Goal: Task Accomplishment & Management: Manage account settings

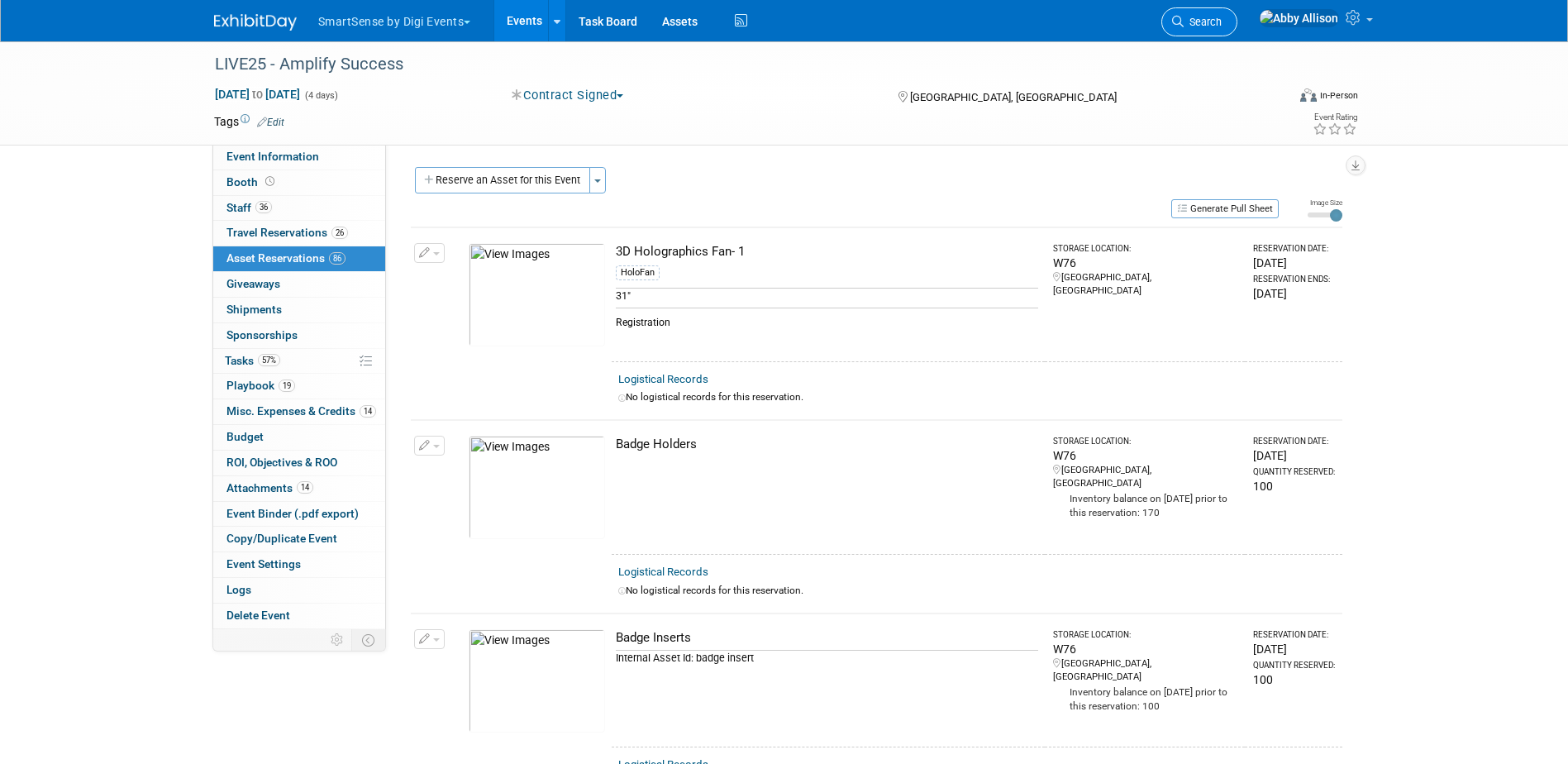
click at [1222, 19] on span "Search" at bounding box center [1203, 22] width 38 height 12
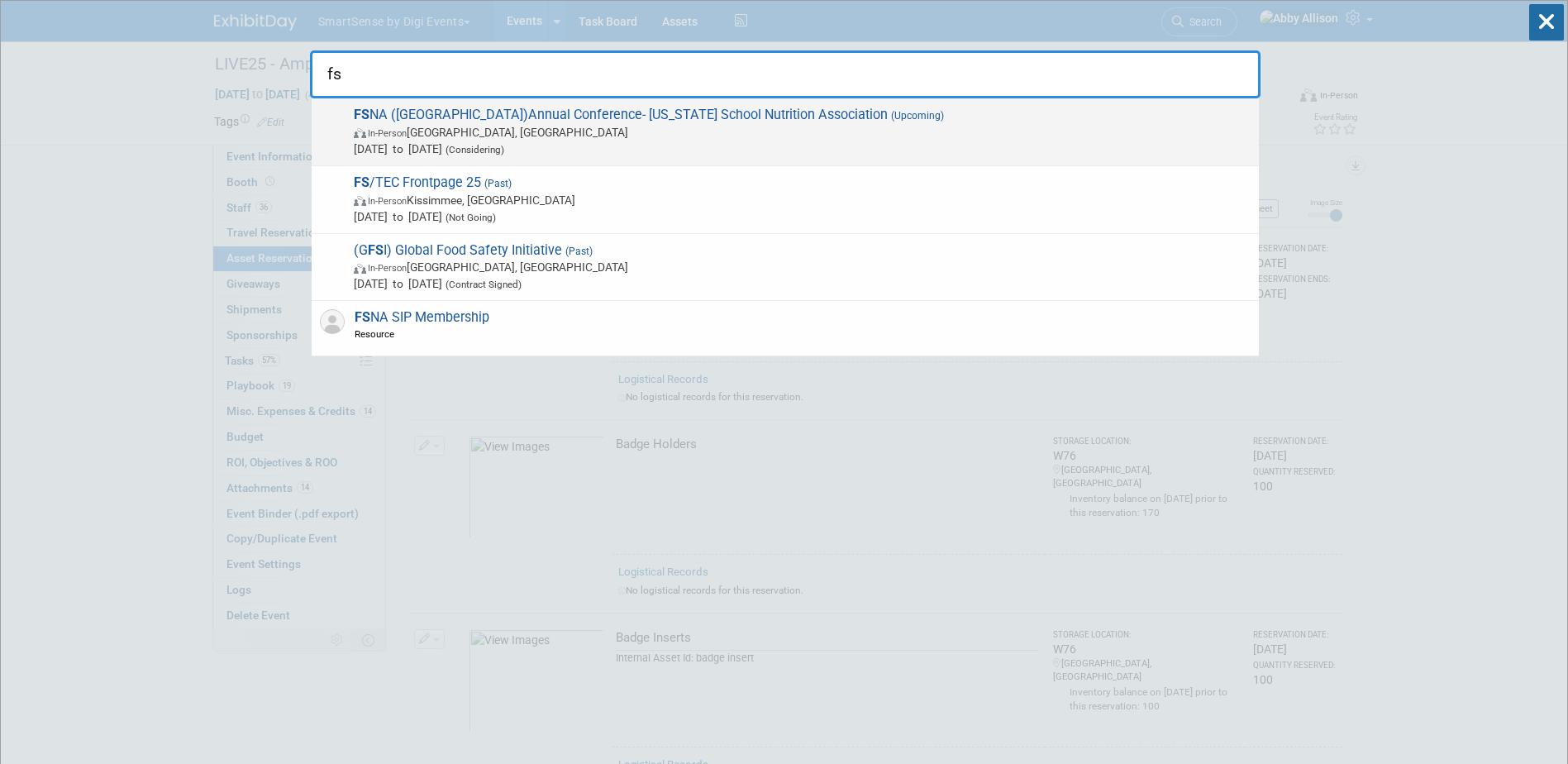
type input "fs"
click at [585, 120] on span "FS NA ([GEOGRAPHIC_DATA])Annual Conference- [US_STATE] School Nutrition Associa…" at bounding box center [798, 132] width 901 height 51
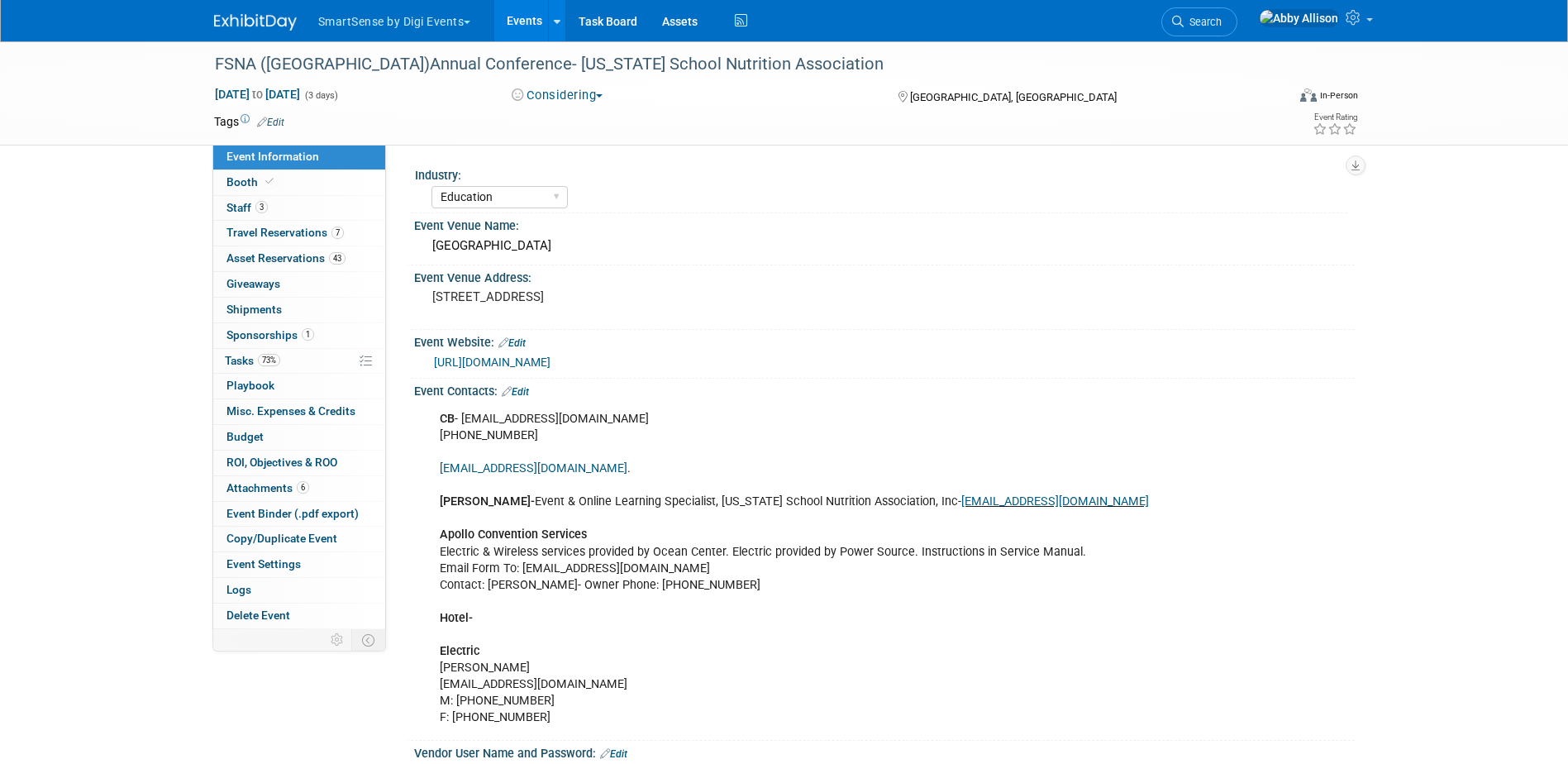
select select "Education"
click at [245, 180] on span "Booth" at bounding box center [252, 182] width 51 height 13
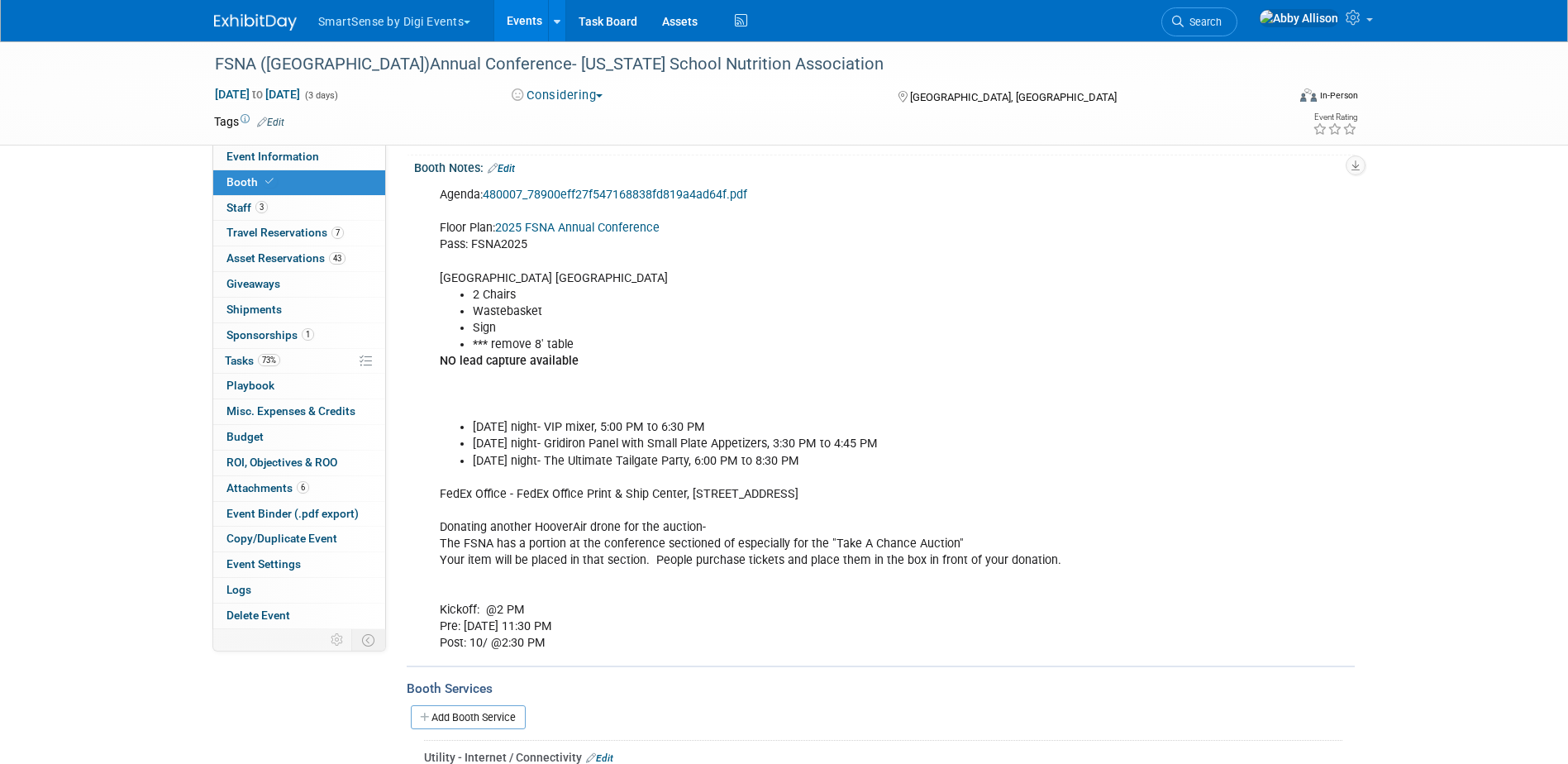
scroll to position [166, 0]
click at [1222, 16] on span "Search" at bounding box center [1203, 22] width 38 height 12
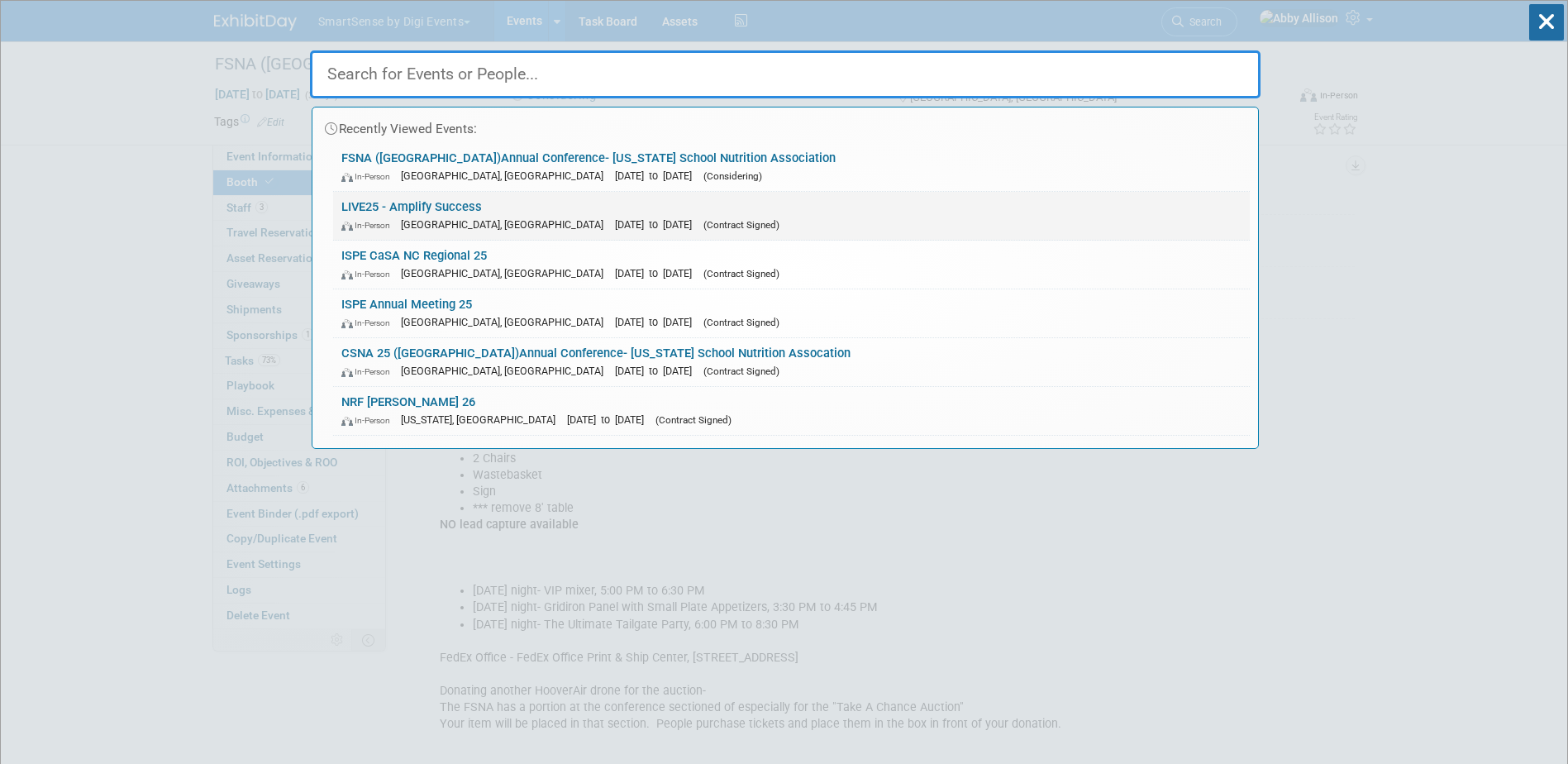
click at [454, 214] on link "LIVE25 - Amplify Success In-Person Nashville, TN Oct 21, 2025 to Oct 24, 2025 (…" at bounding box center [791, 216] width 916 height 48
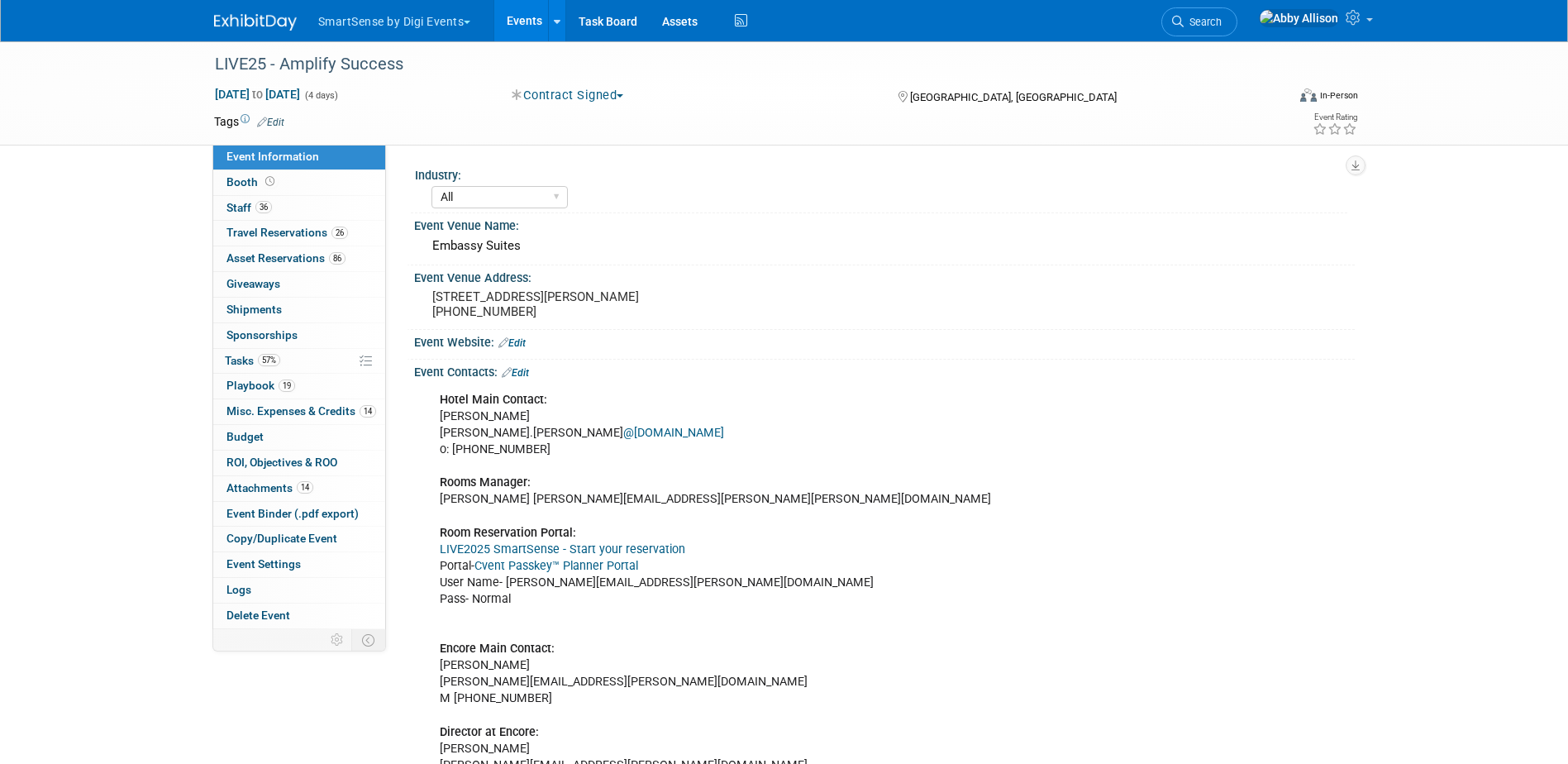
select select "All"
click at [238, 360] on span "Tasks 57%" at bounding box center [252, 360] width 55 height 13
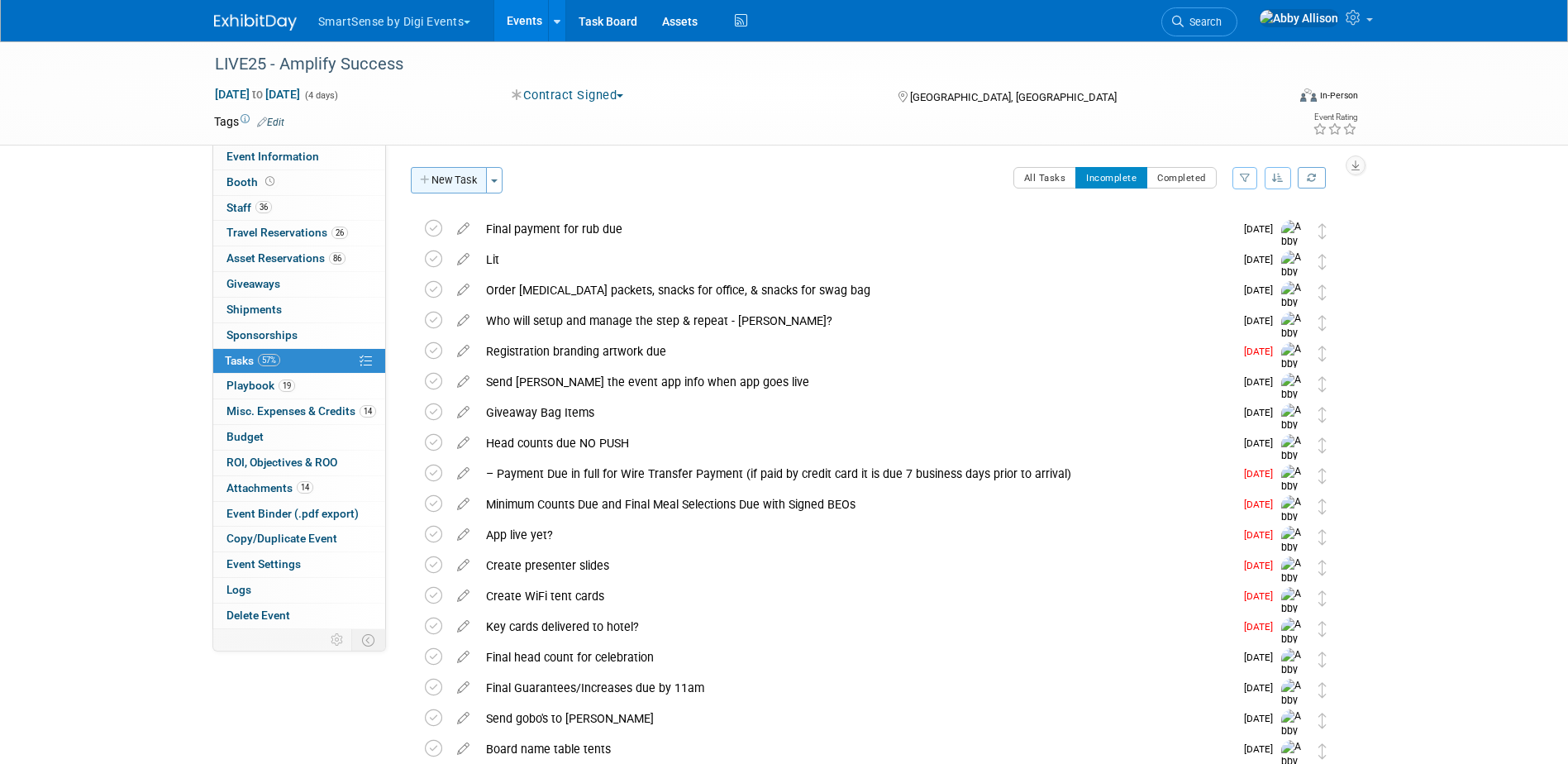
click at [467, 180] on button "New Task" at bounding box center [449, 180] width 76 height 26
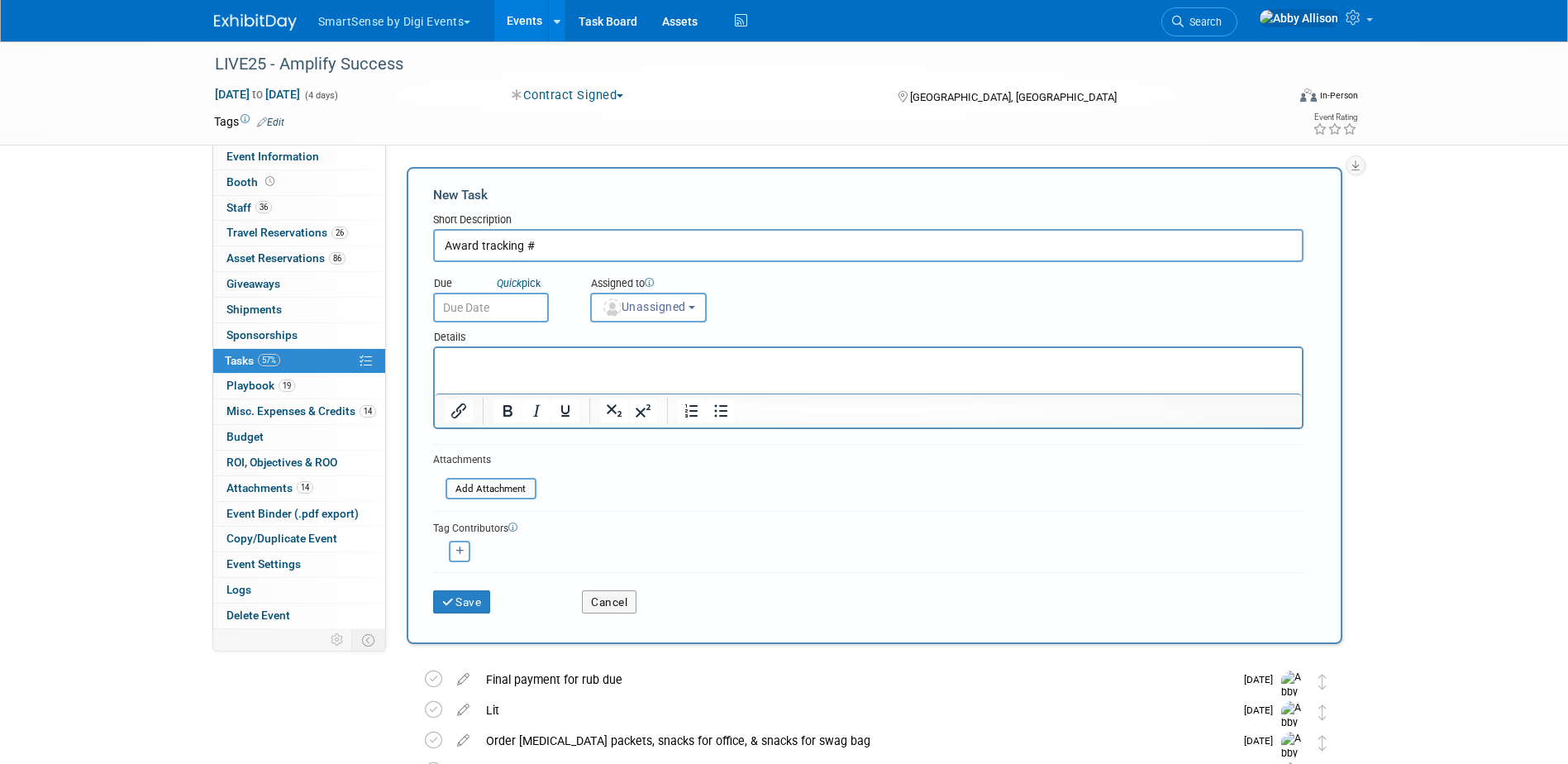
paste input "Track Your Shipment: 1Z3613920396125151"
click at [539, 246] on input "Award tracking # Track Your Shipment: 1Z3613920396125151" at bounding box center [868, 245] width 870 height 33
drag, startPoint x: 650, startPoint y: 243, endPoint x: 538, endPoint y: 249, distance: 112.2
click at [538, 249] on input "Award tracking # Track Your Shipment: 1Z3613920396125151" at bounding box center [868, 245] width 870 height 33
type input "Award tracking #1Z3613920396125151"
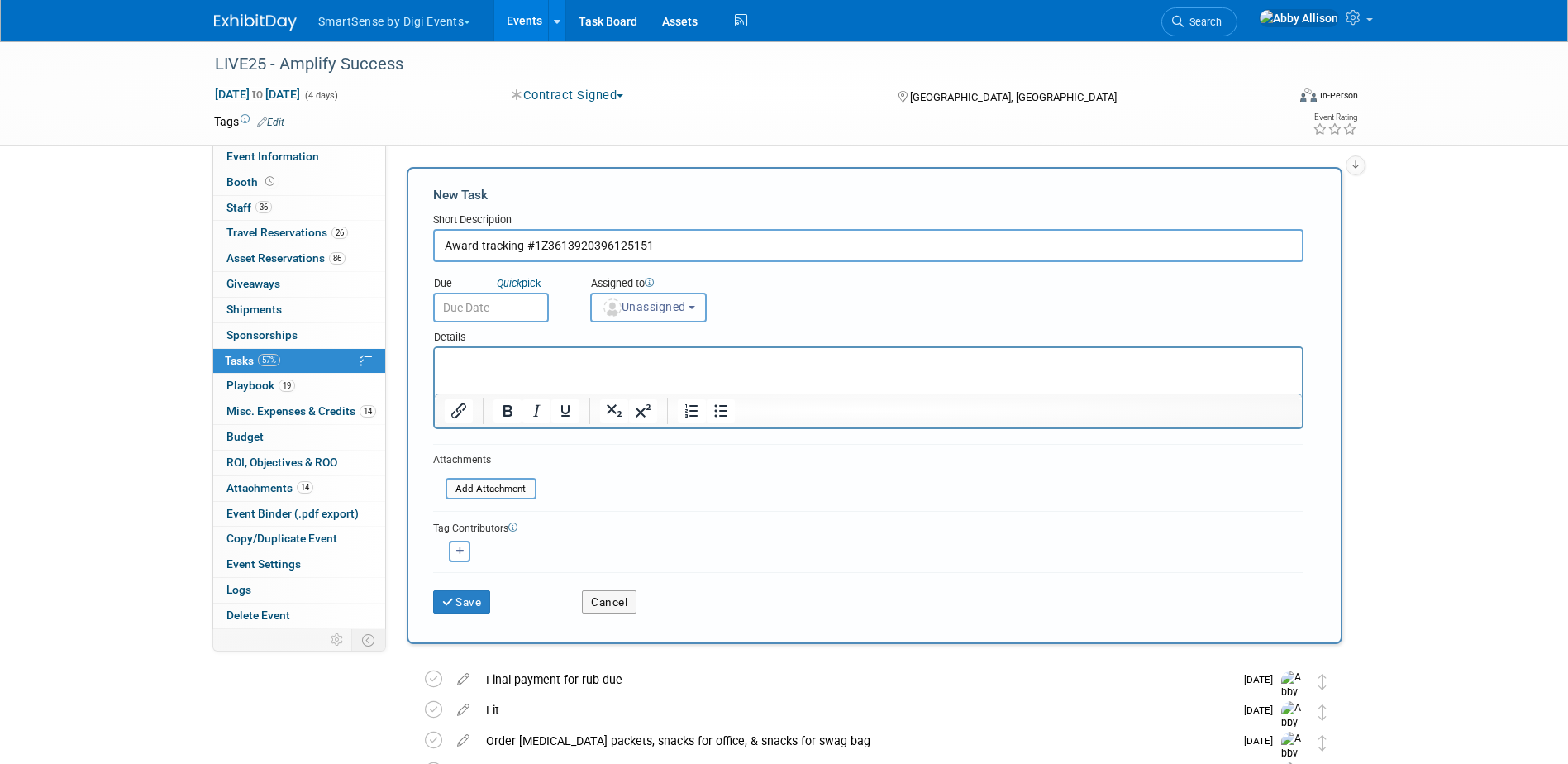
click at [680, 311] on span "Unassigned" at bounding box center [644, 307] width 84 height 13
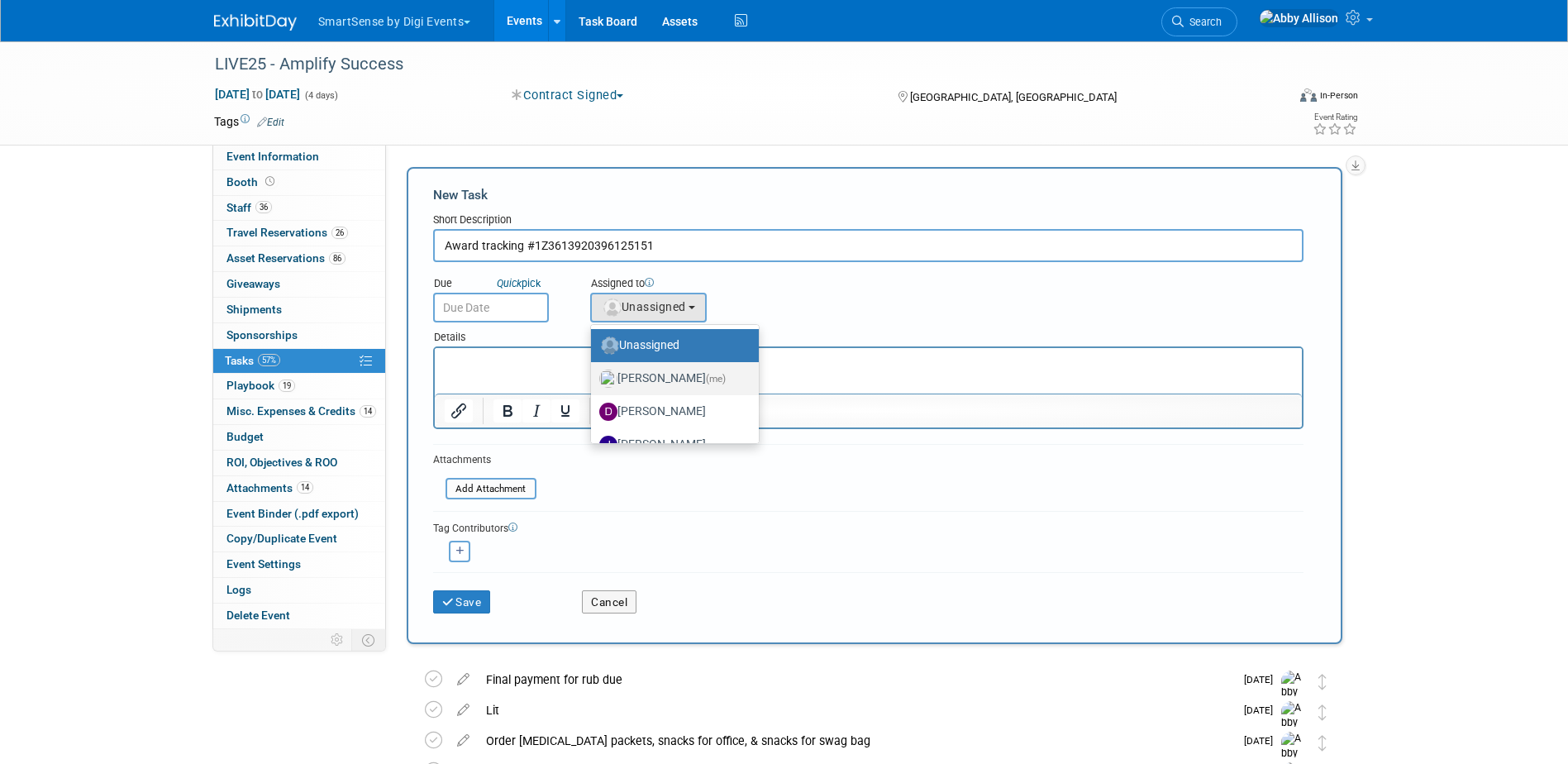
click at [652, 383] on label "Abby Allison (me)" at bounding box center [670, 379] width 143 height 26
click at [594, 382] on input "Abby Allison (me)" at bounding box center [588, 377] width 11 height 11
select select "1af21d80-b227-4fda-b725-1543146411fb"
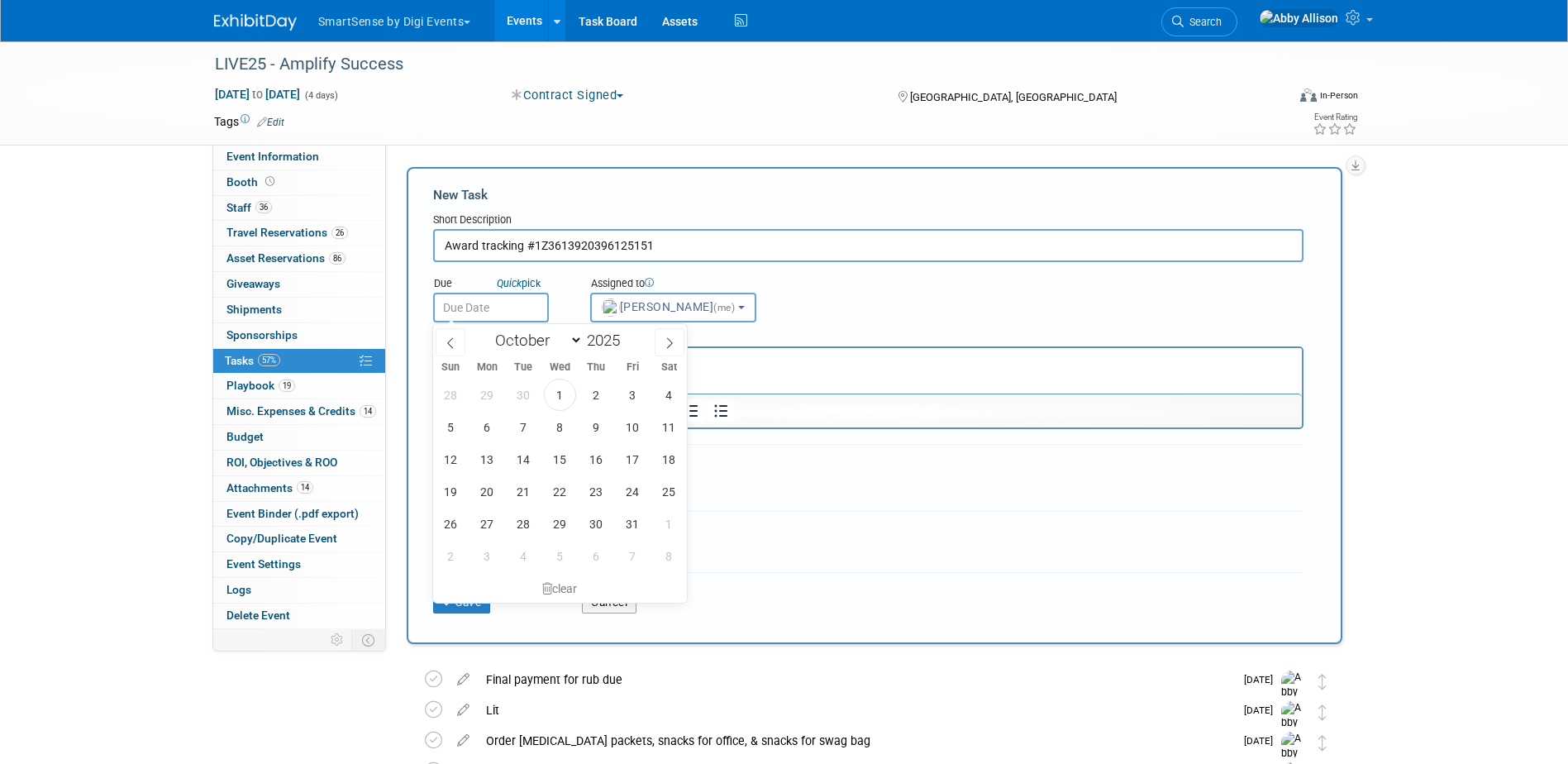
click at [468, 310] on input "text" at bounding box center [491, 308] width 116 height 30
click at [523, 428] on span "7" at bounding box center [523, 427] width 32 height 32
type input "Oct 7, 2025"
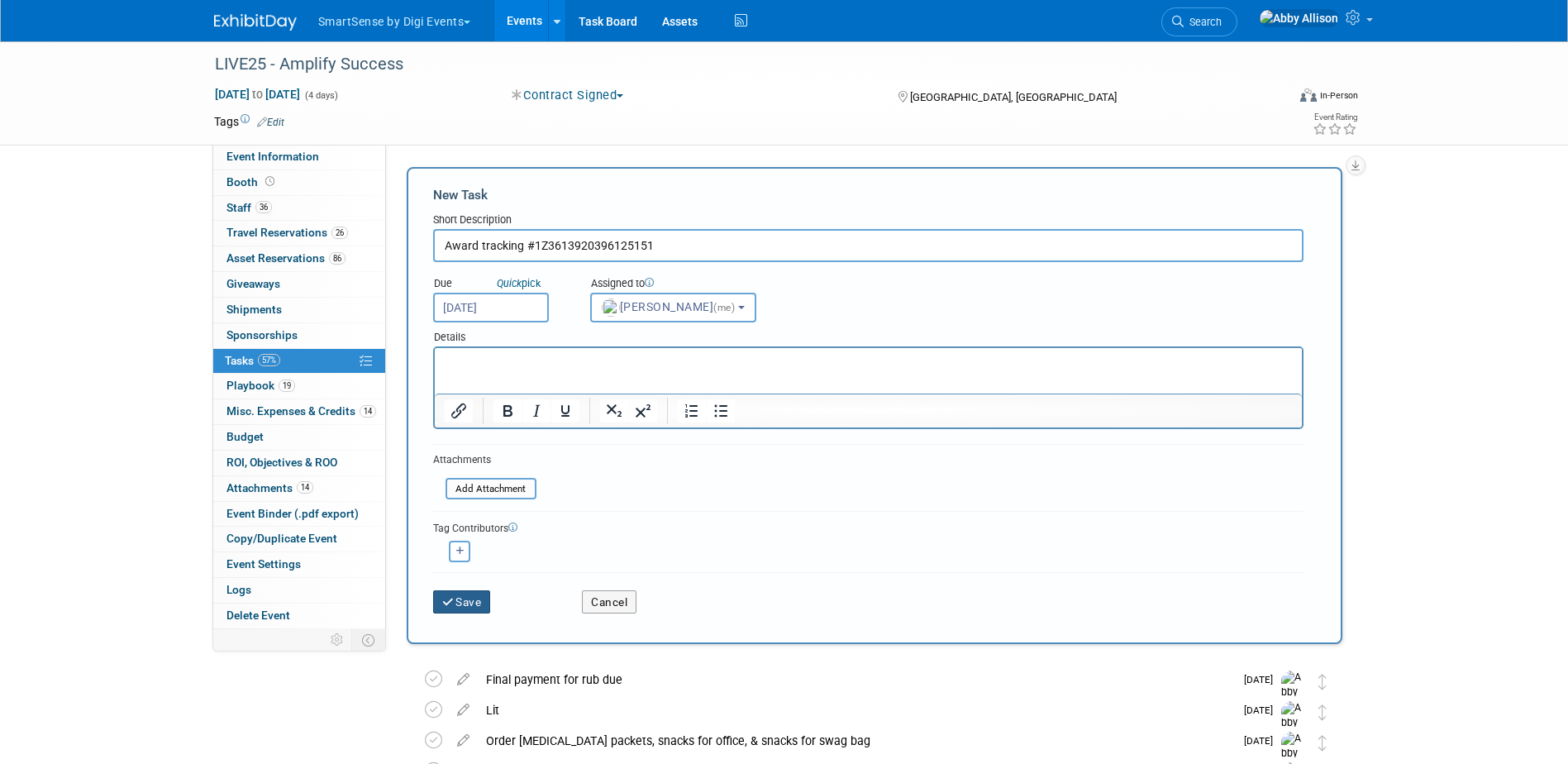
click at [456, 596] on button "Save" at bounding box center [462, 601] width 58 height 23
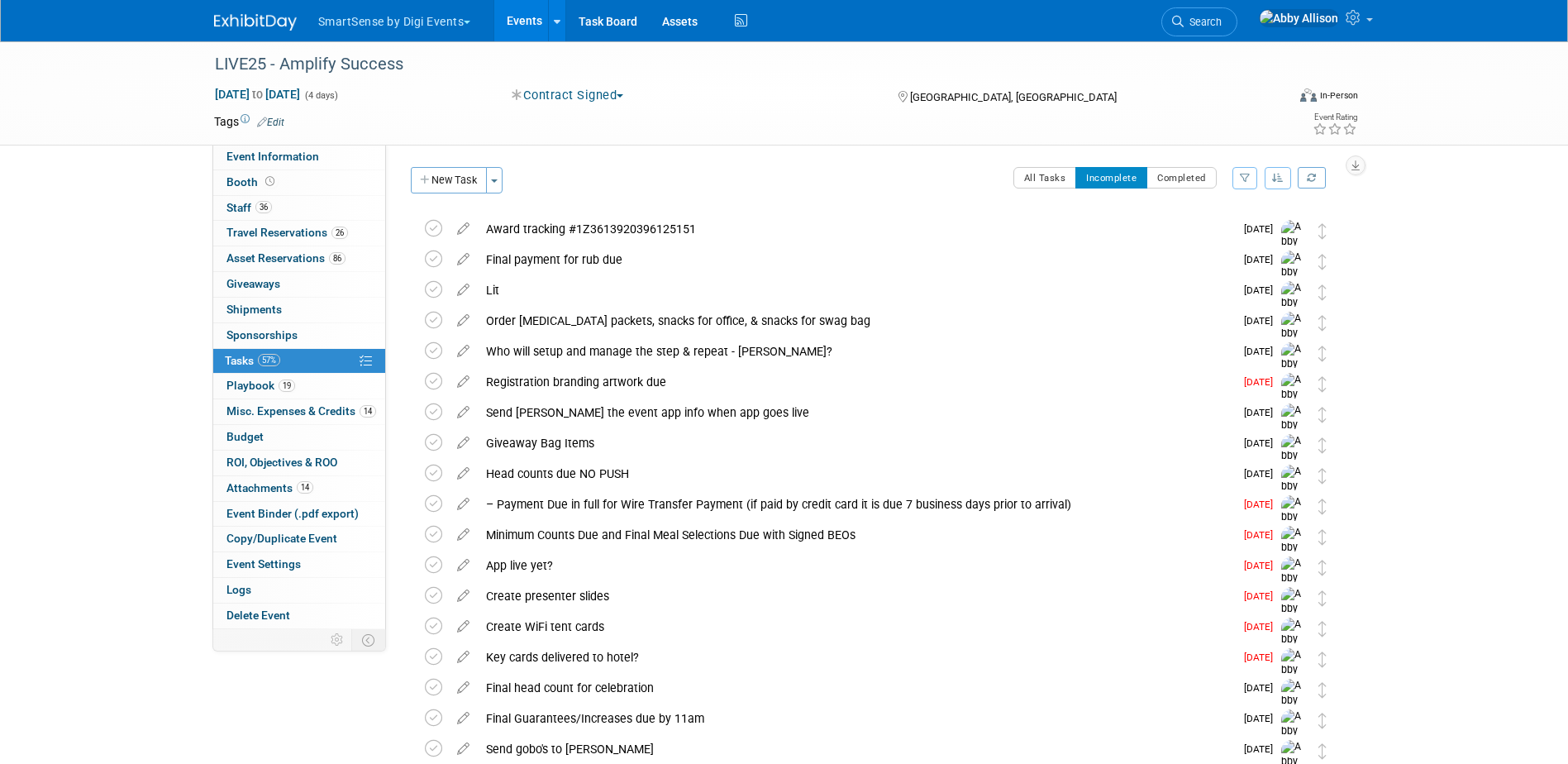
click at [1285, 178] on button "button" at bounding box center [1278, 178] width 26 height 22
click at [1232, 253] on link "By Due Date" at bounding box center [1231, 254] width 118 height 23
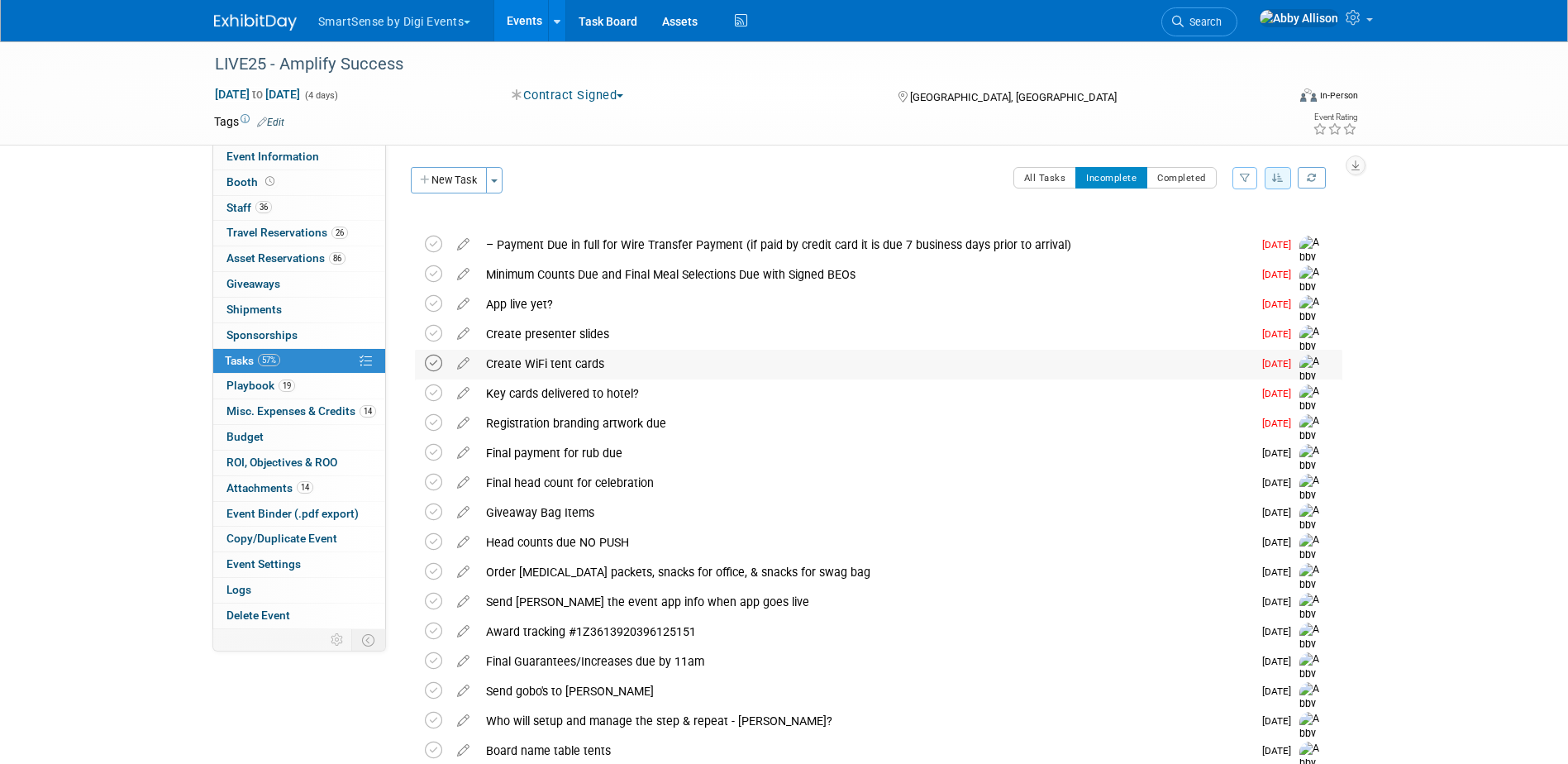
click at [438, 364] on icon at bounding box center [433, 363] width 17 height 17
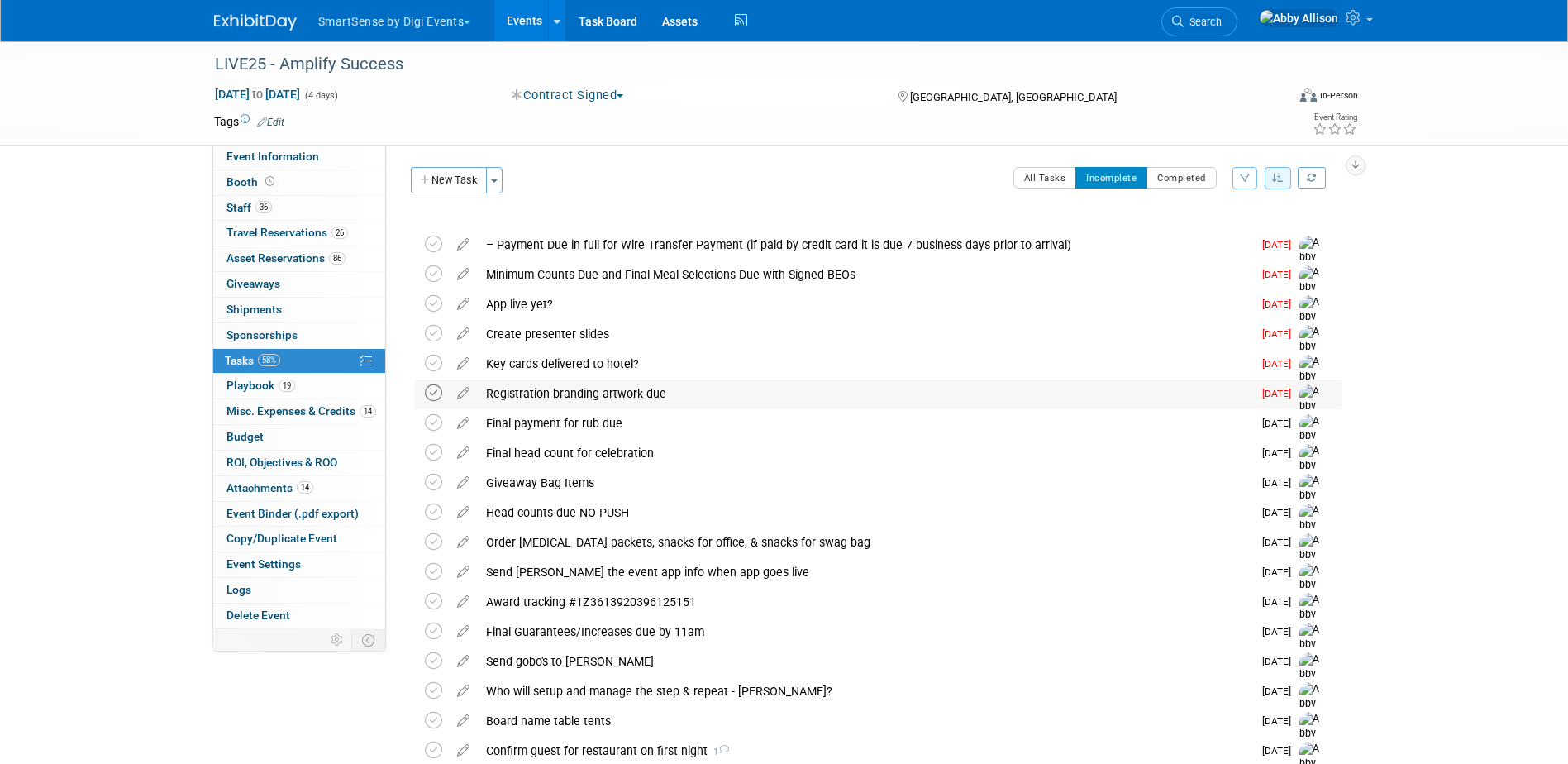
click at [433, 391] on icon at bounding box center [433, 392] width 17 height 17
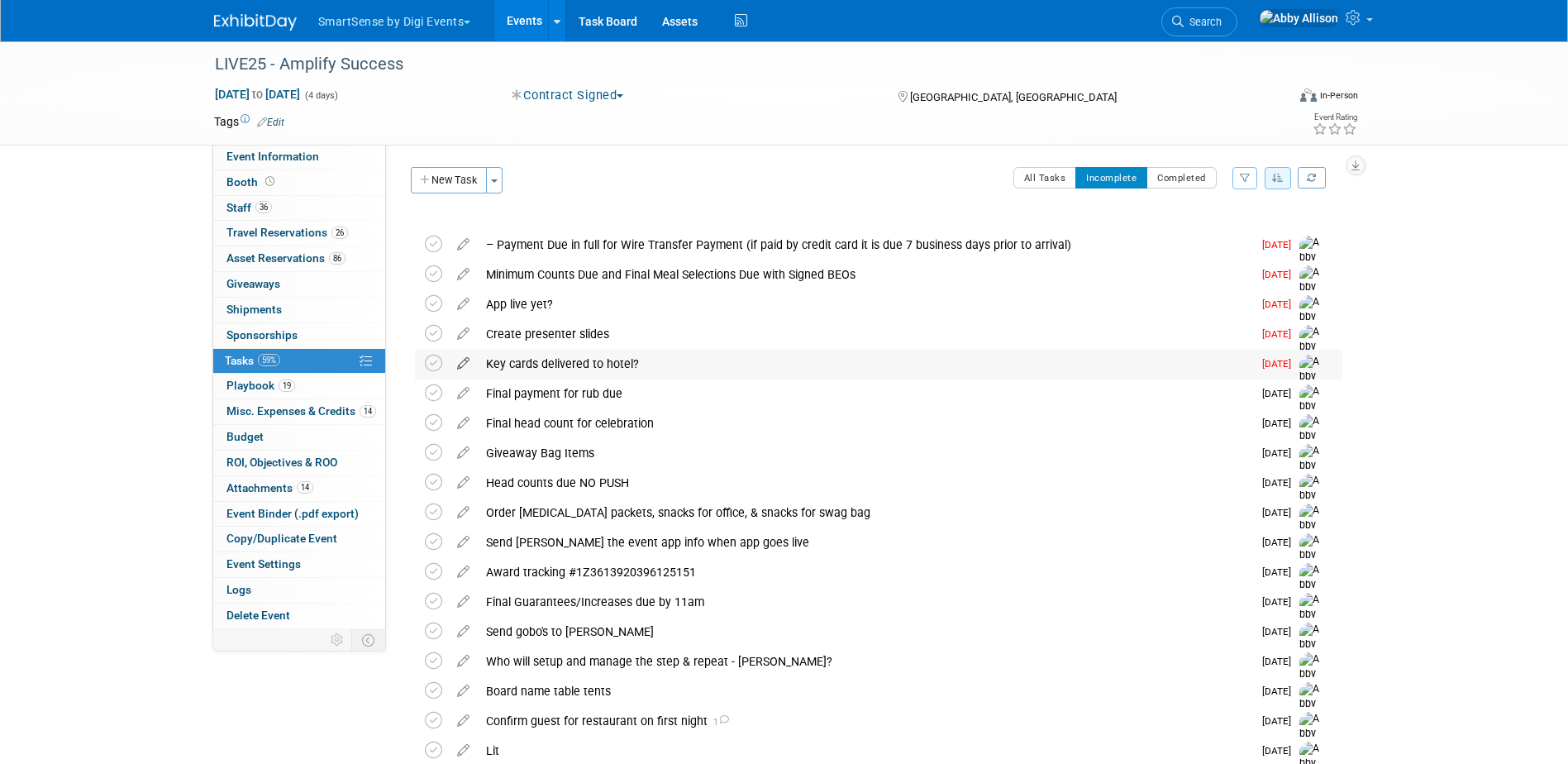
click at [467, 363] on icon at bounding box center [463, 360] width 29 height 21
select select "9"
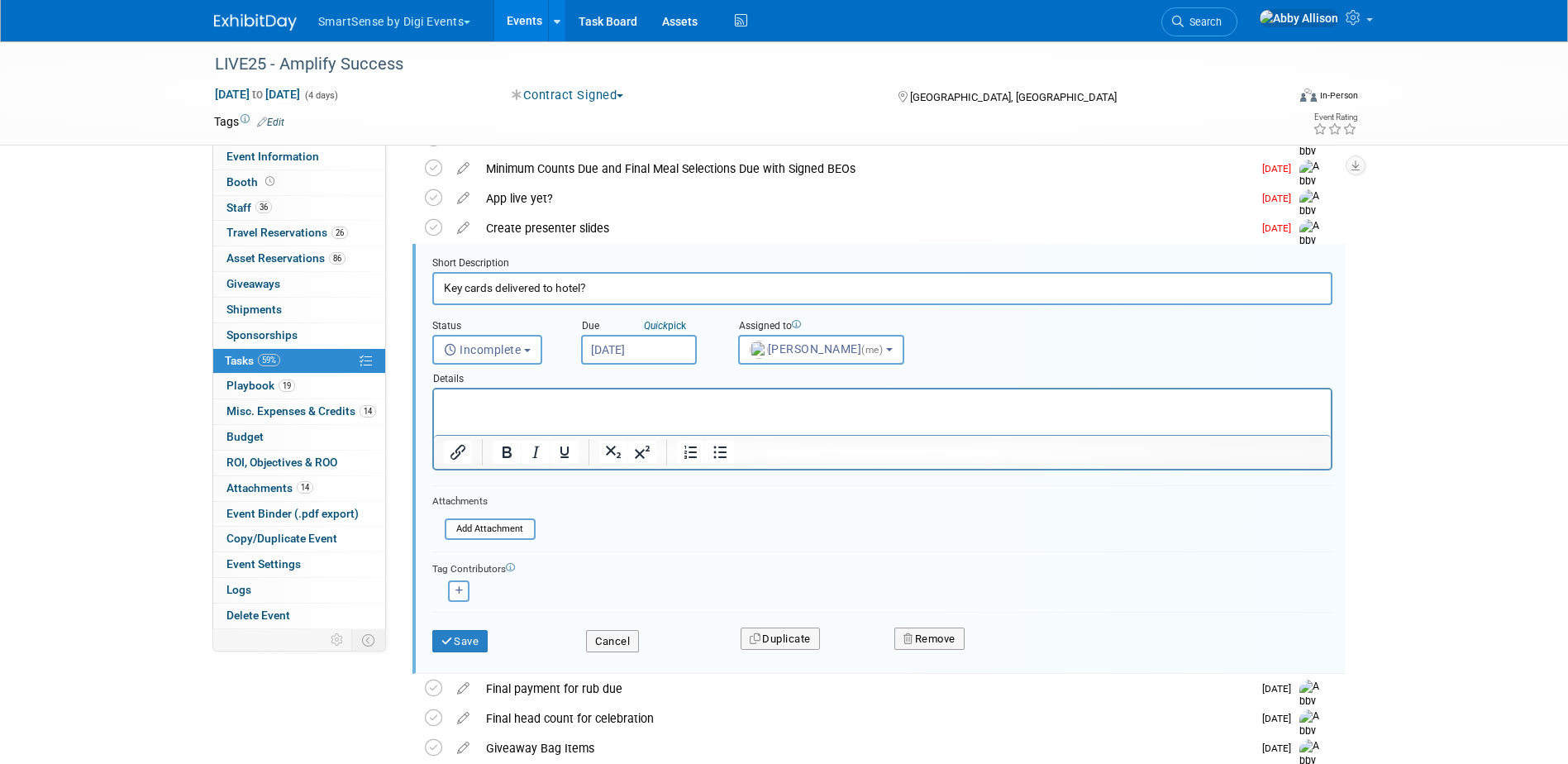
scroll to position [108, 0]
click at [632, 344] on input "Oct 1, 2025" at bounding box center [639, 349] width 116 height 30
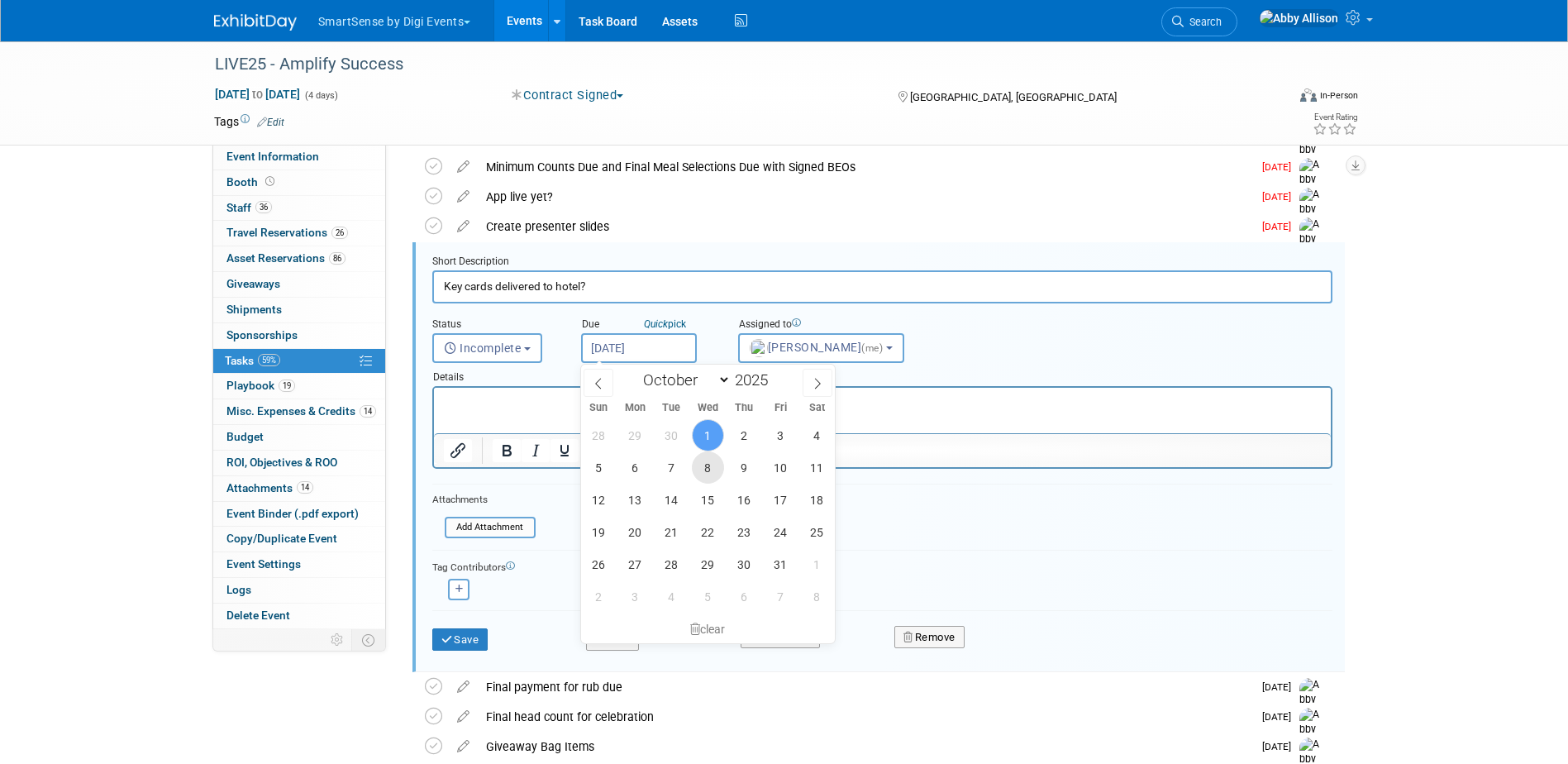
click at [704, 474] on span "8" at bounding box center [708, 467] width 32 height 32
type input "Oct 8, 2025"
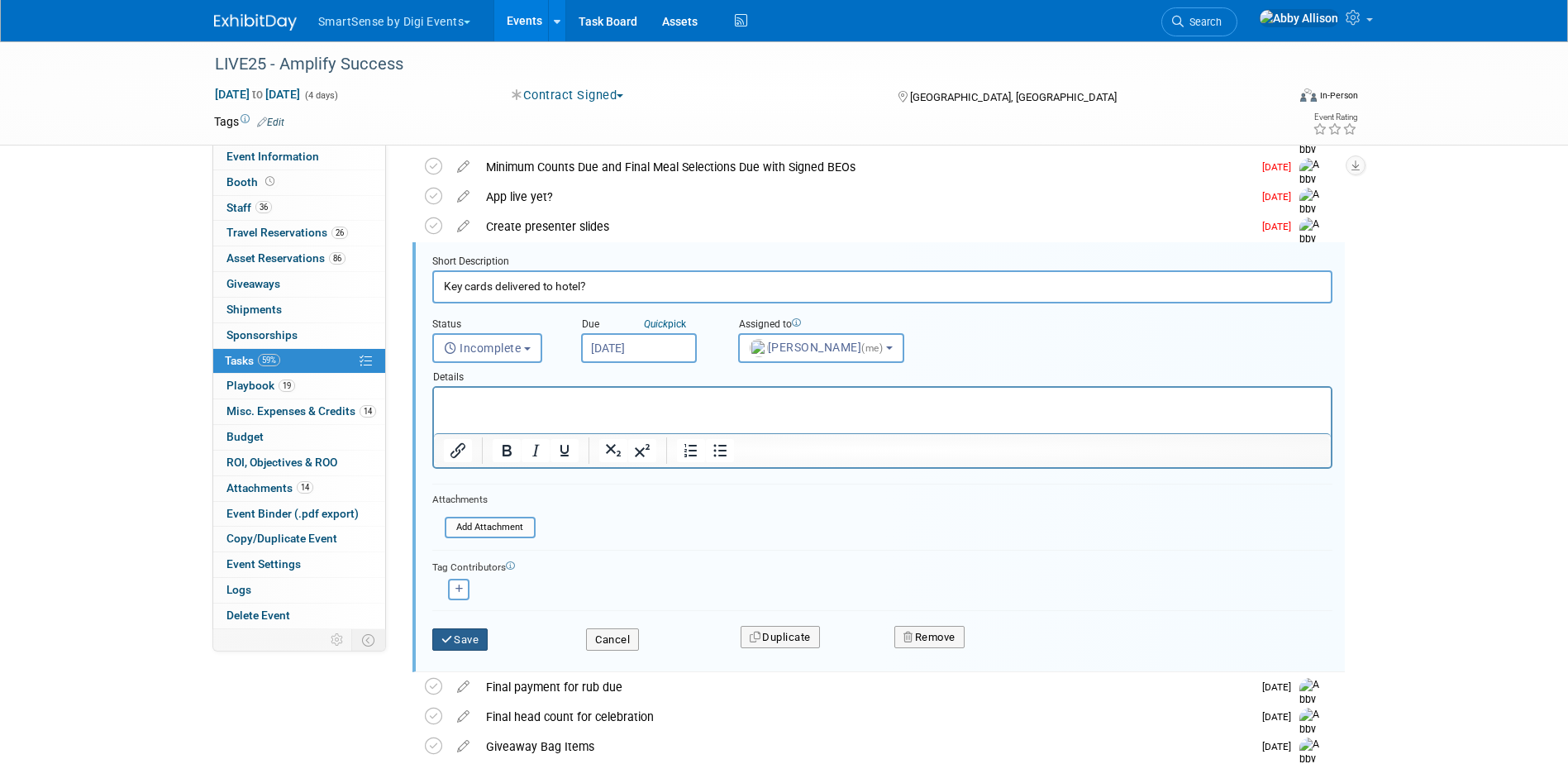
click at [448, 637] on icon "submit" at bounding box center [447, 639] width 13 height 11
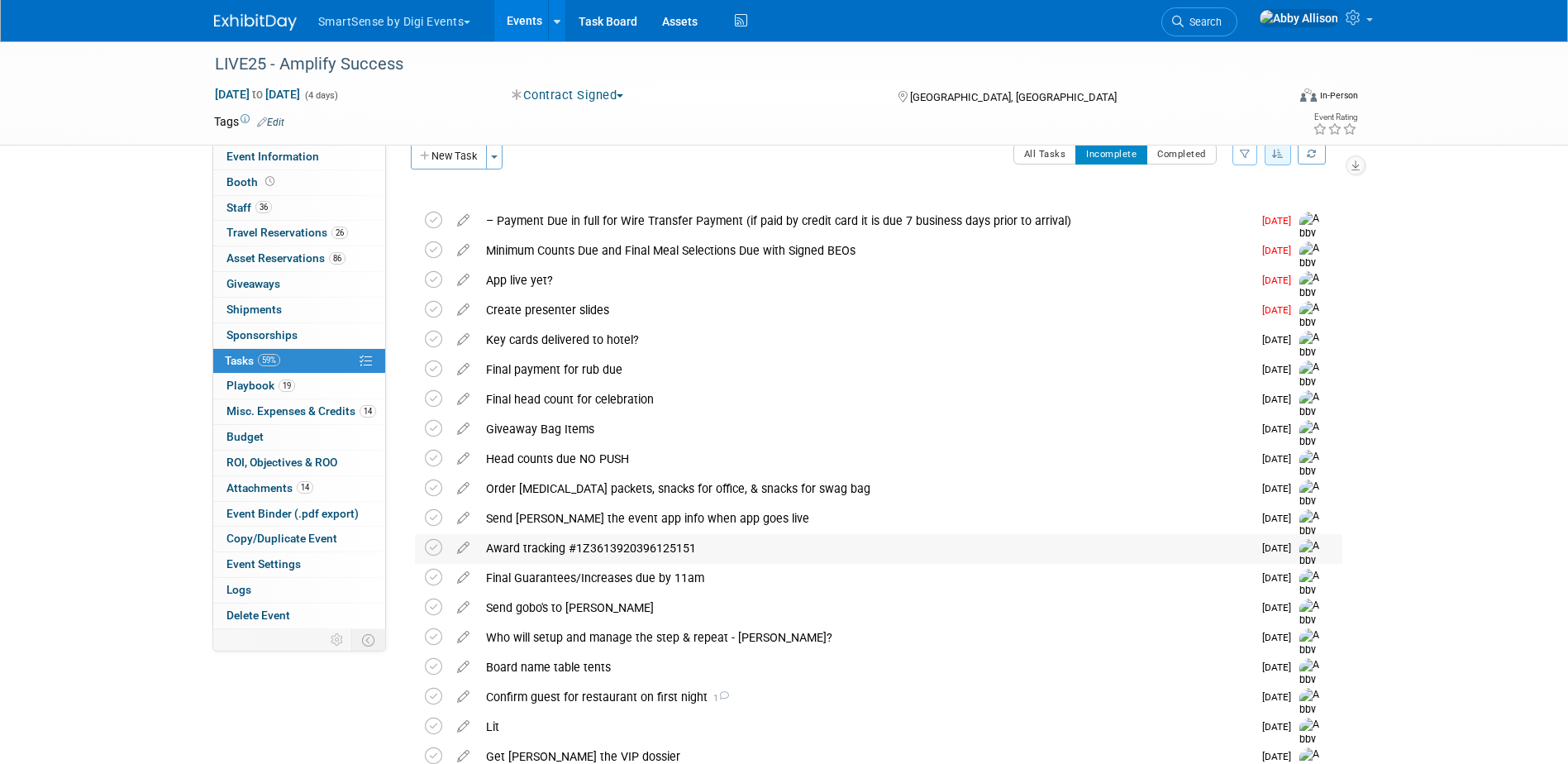
scroll to position [0, 0]
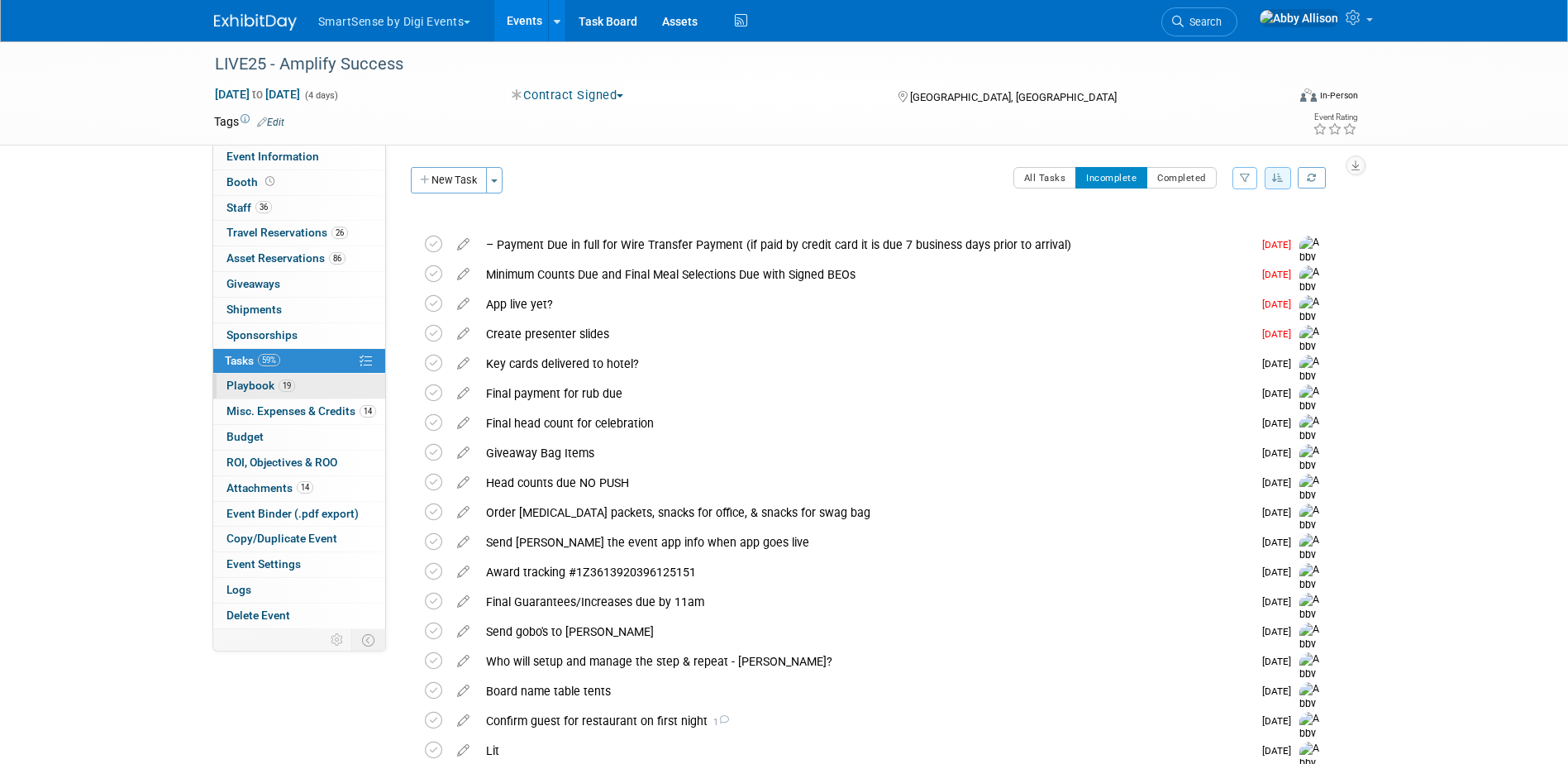
click at [251, 382] on span "Playbook 19" at bounding box center [261, 384] width 69 height 13
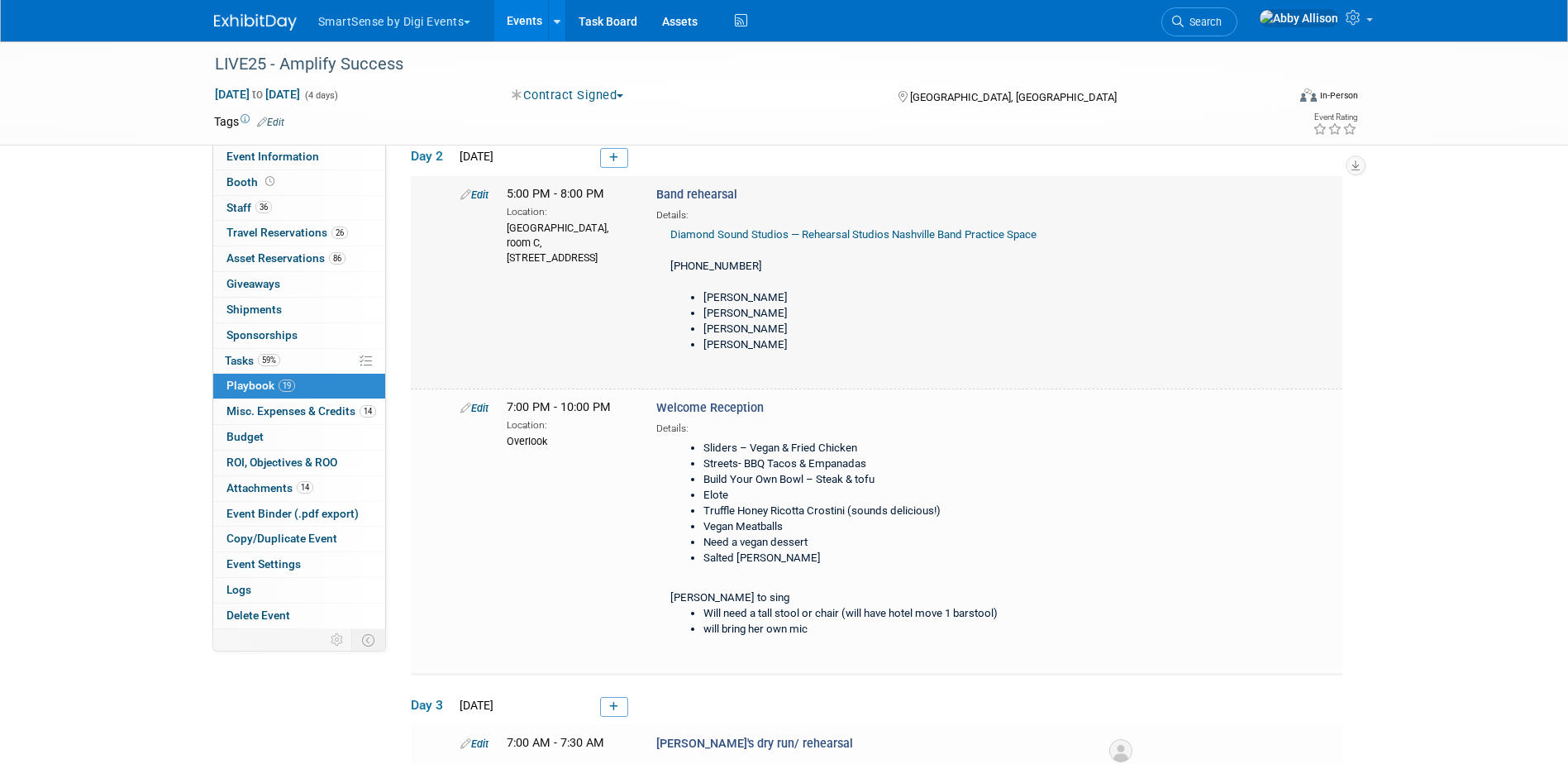
scroll to position [166, 0]
